Goal: Find specific page/section: Find specific page/section

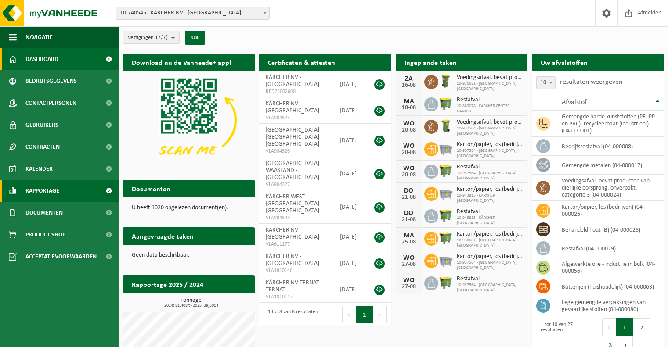
click at [47, 191] on span "Rapportage" at bounding box center [42, 191] width 34 height 22
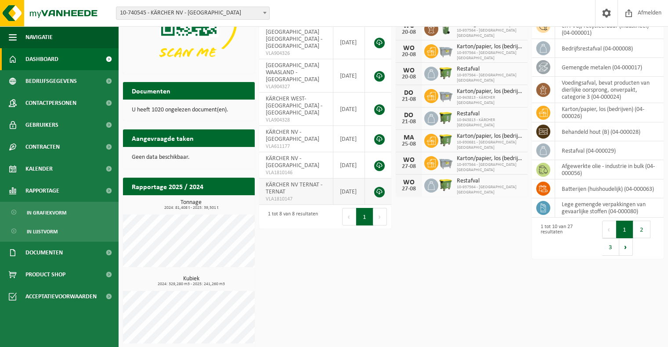
scroll to position [103, 0]
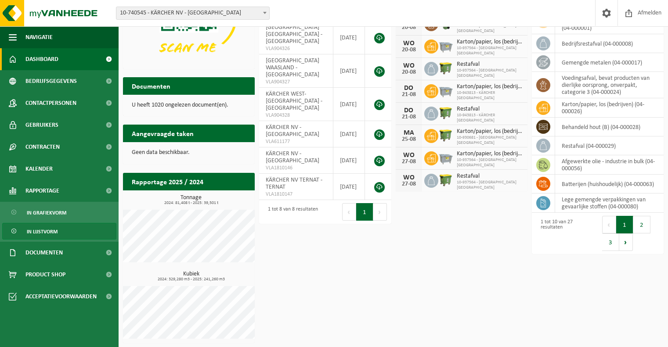
click at [56, 235] on span "In lijstvorm" at bounding box center [42, 231] width 31 height 17
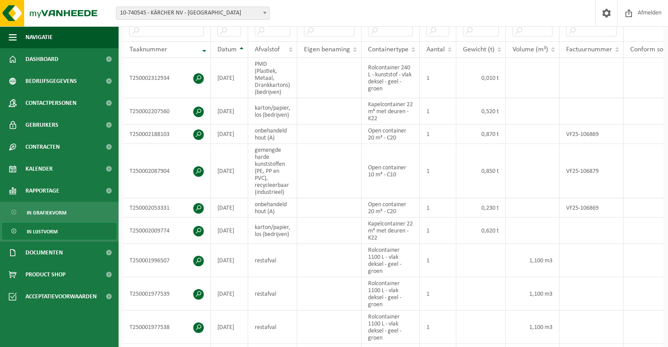
scroll to position [176, 0]
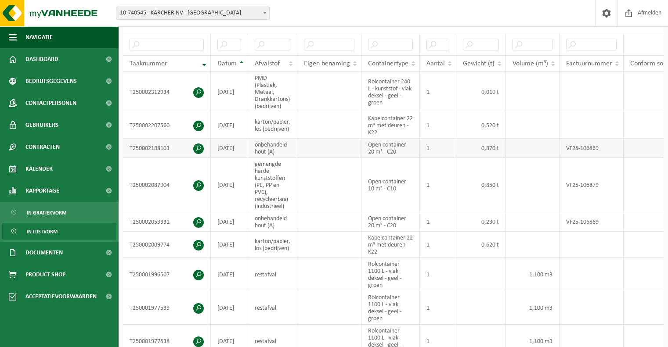
click at [579, 144] on td "VF25-106869" at bounding box center [591, 148] width 64 height 19
click at [146, 147] on td "T250002188103" at bounding box center [167, 148] width 88 height 19
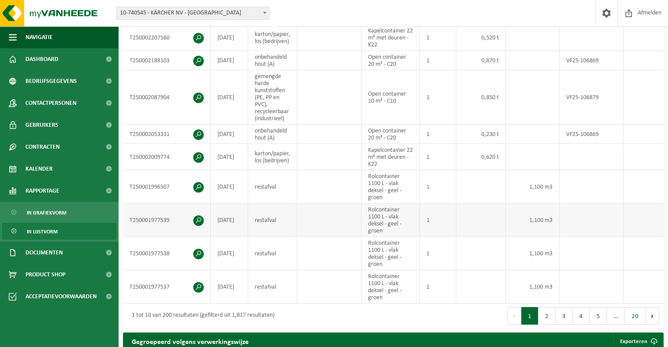
scroll to position [307, 0]
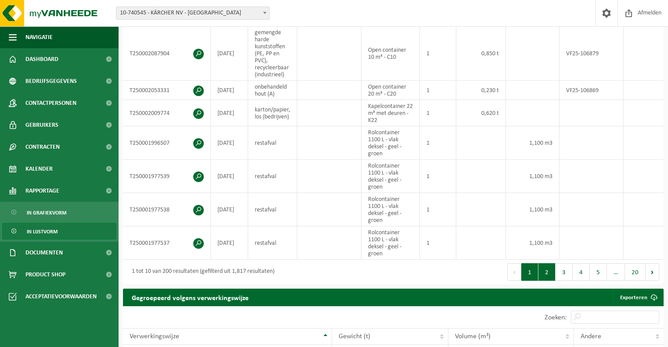
click at [547, 279] on button "2" at bounding box center [546, 272] width 17 height 18
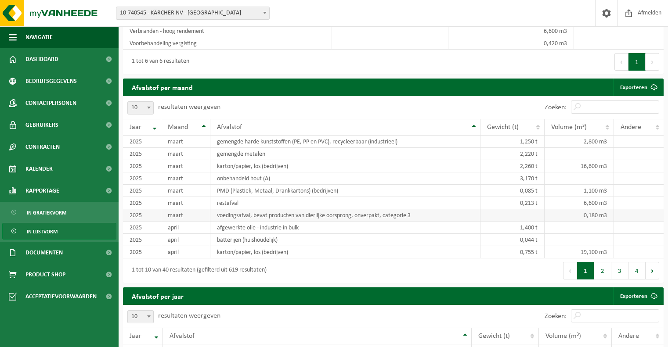
scroll to position [615, 0]
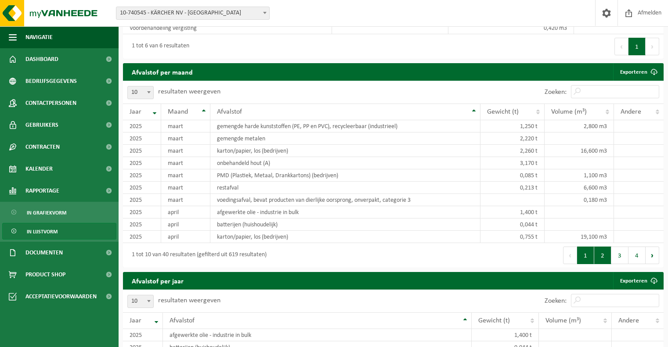
click at [599, 261] on button "2" at bounding box center [602, 256] width 17 height 18
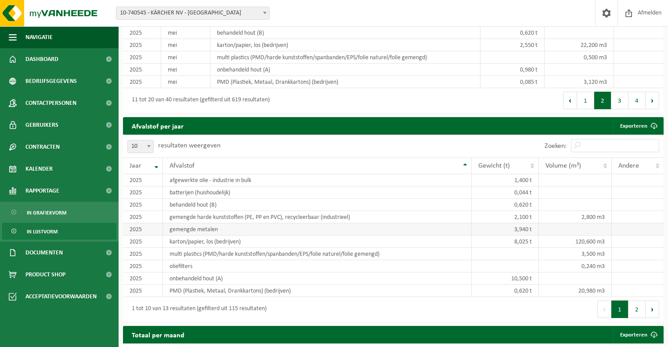
scroll to position [790, 0]
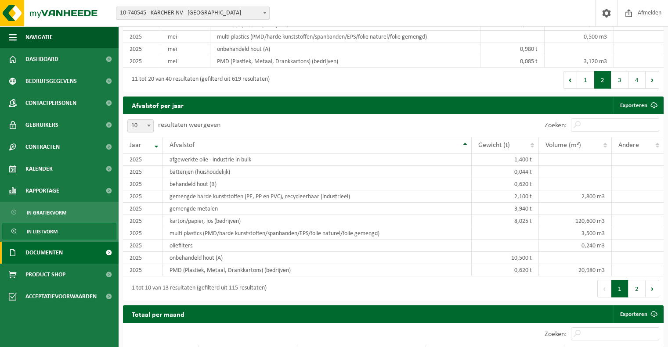
click at [63, 253] on span "Documenten" at bounding box center [43, 253] width 37 height 22
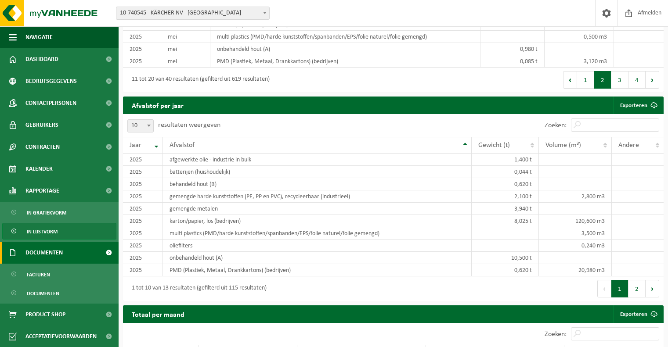
click at [103, 253] on span at bounding box center [109, 253] width 20 height 22
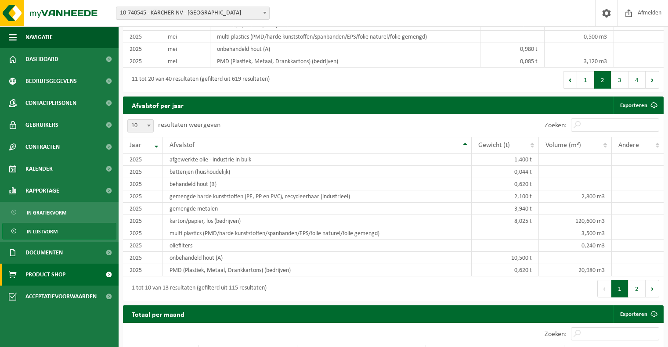
click at [59, 277] on span "Product Shop" at bounding box center [45, 275] width 40 height 22
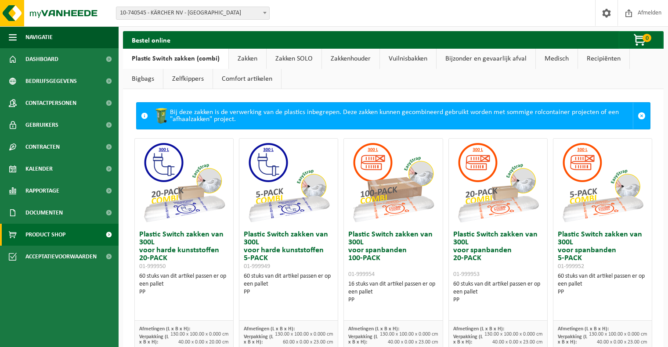
click at [191, 79] on link "Zelfkippers" at bounding box center [187, 79] width 49 height 20
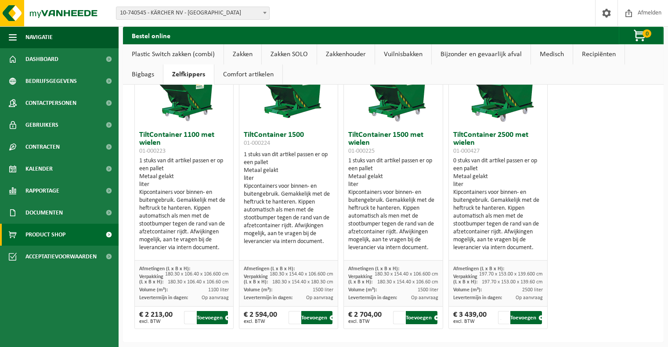
scroll to position [68, 0]
